Goal: Task Accomplishment & Management: Manage account settings

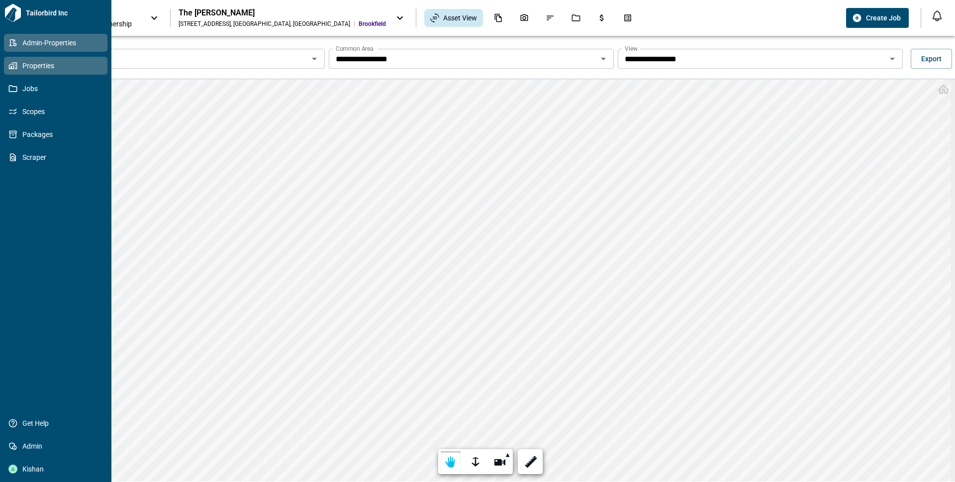
click at [7, 42] on link "Admin-Properties" at bounding box center [55, 43] width 103 height 18
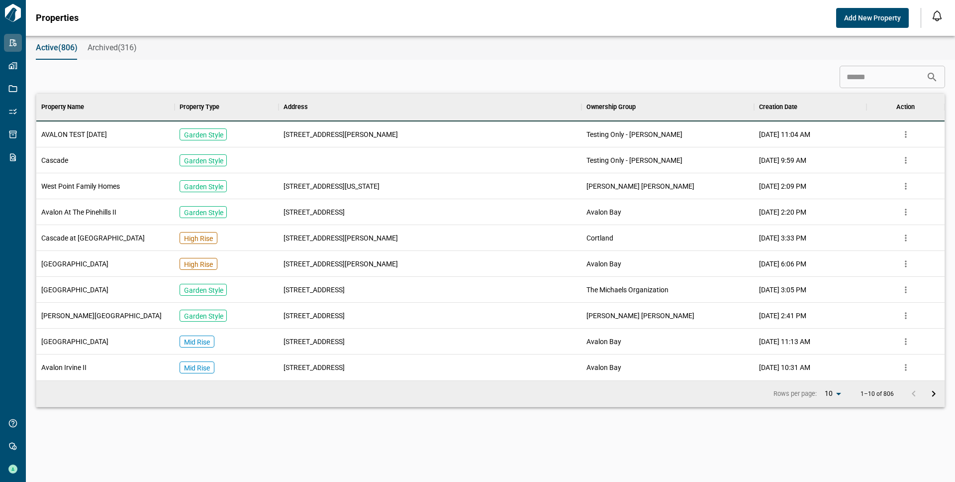
scroll to position [279, 905]
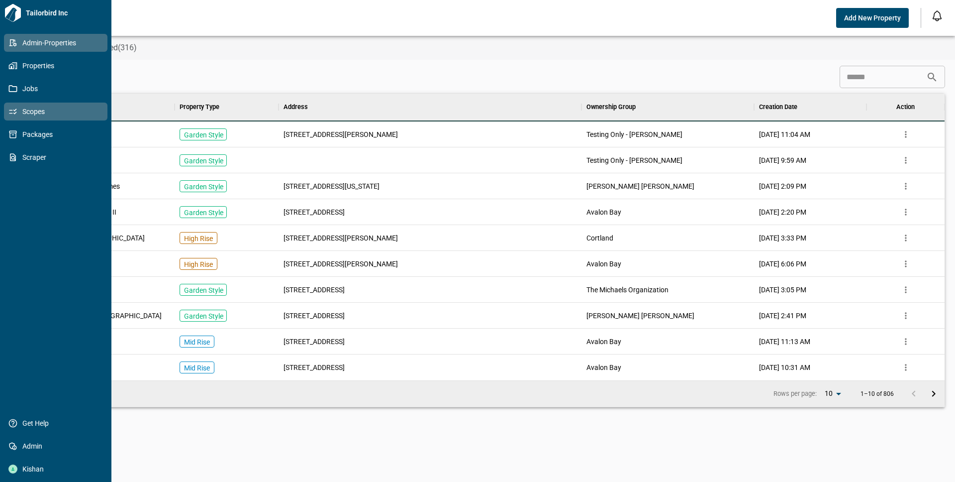
click at [24, 108] on span "Scopes" at bounding box center [57, 111] width 81 height 10
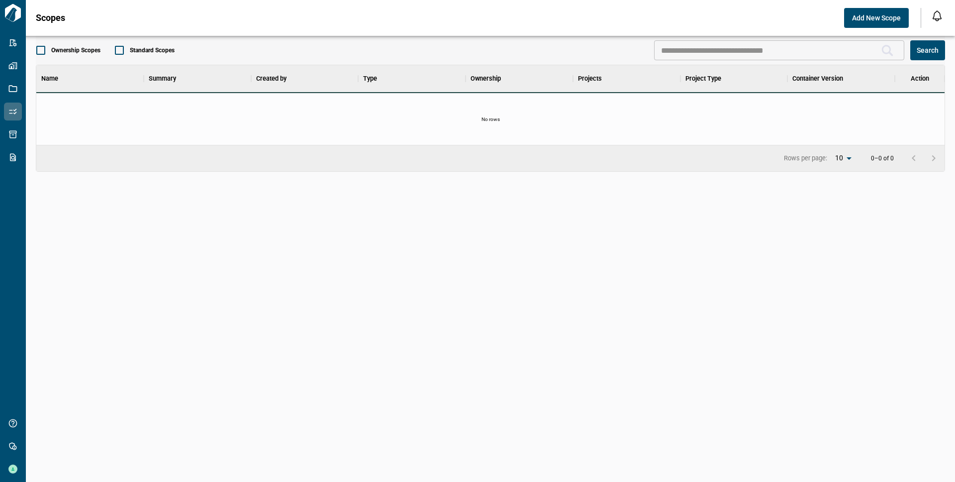
scroll to position [279, 905]
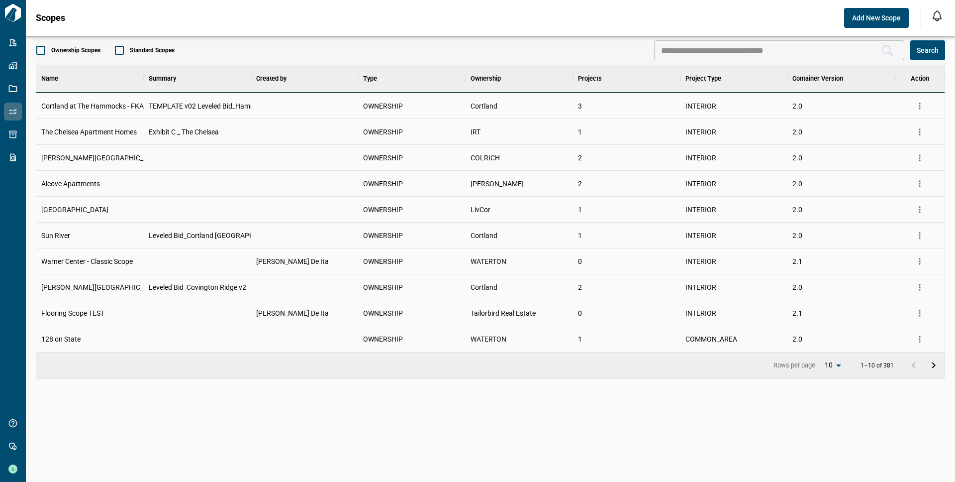
click at [477, 107] on span "Cortland" at bounding box center [484, 106] width 27 height 10
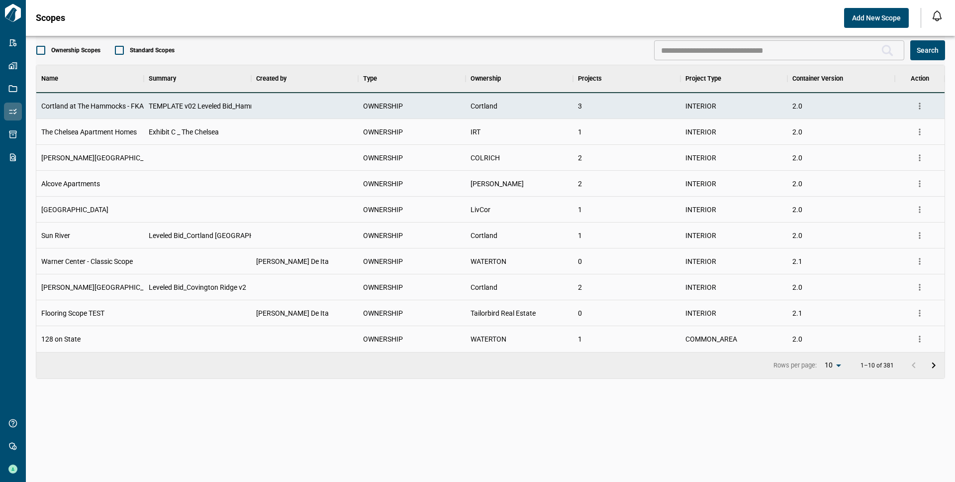
click at [925, 108] on icon "more" at bounding box center [920, 106] width 10 height 10
click at [886, 146] on li "Edit Scope" at bounding box center [887, 144] width 82 height 18
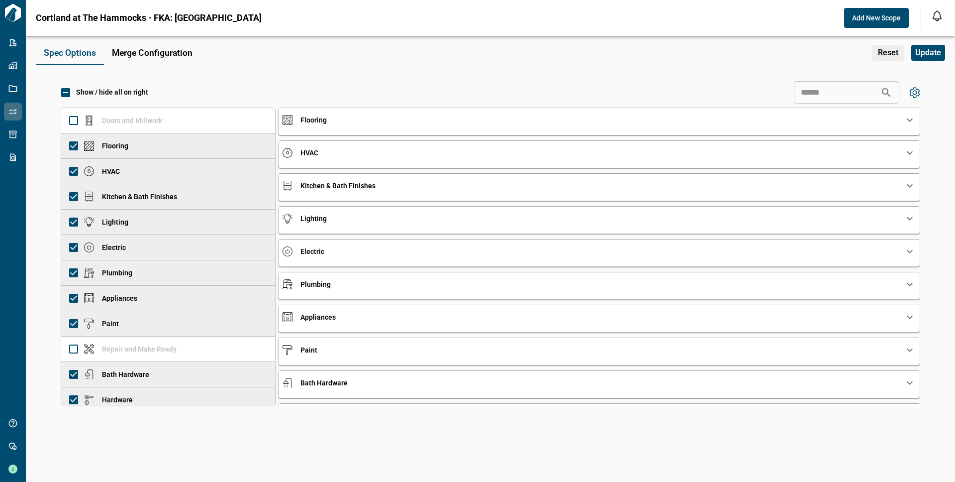
click at [323, 125] on div "Flooring" at bounding box center [599, 120] width 641 height 24
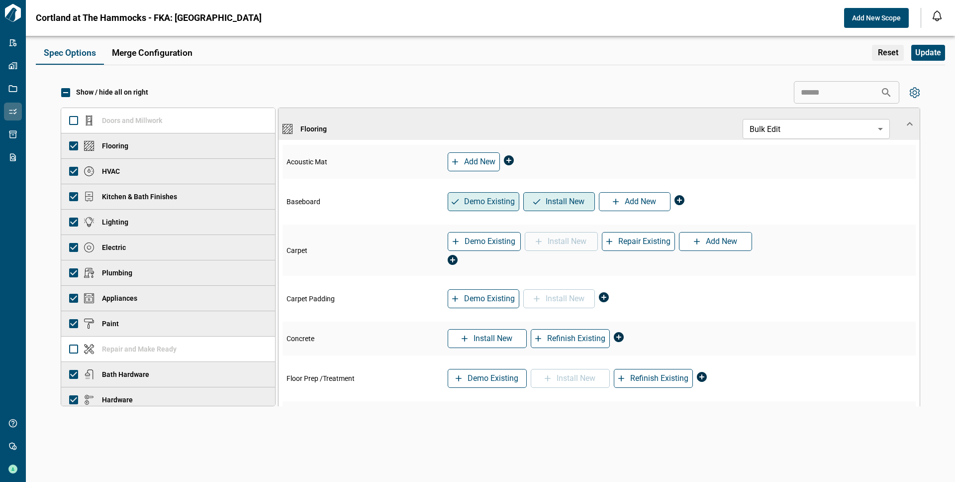
click at [323, 125] on span "Flooring" at bounding box center [314, 129] width 26 height 10
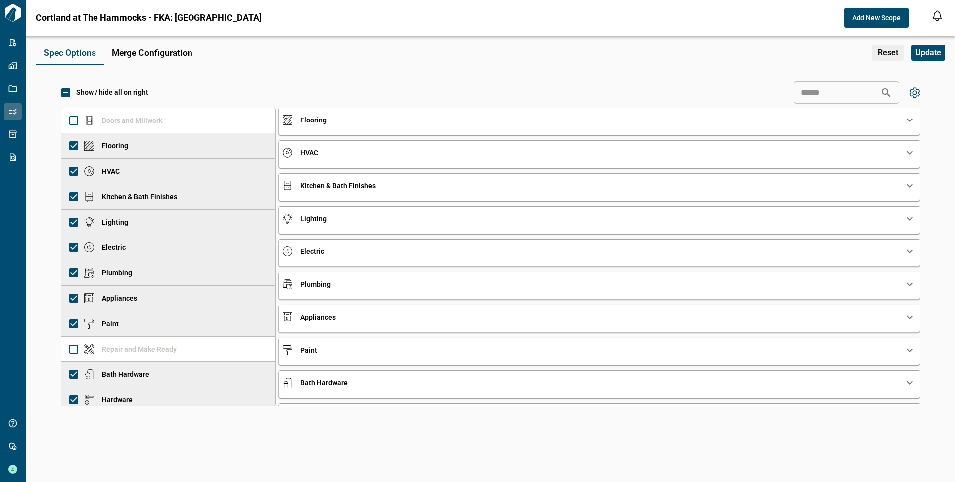
click at [345, 118] on div "Flooring" at bounding box center [593, 120] width 621 height 10
